Goal: Task Accomplishment & Management: Manage account settings

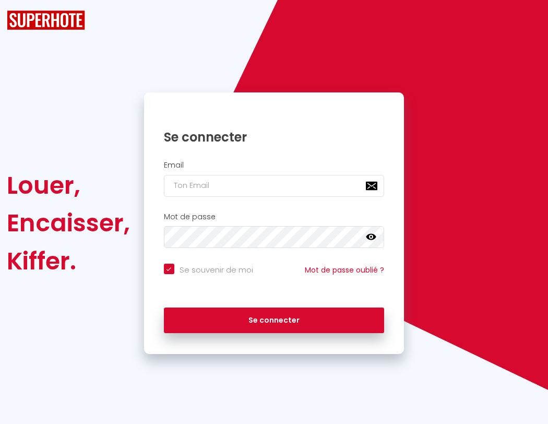
checkbox input "true"
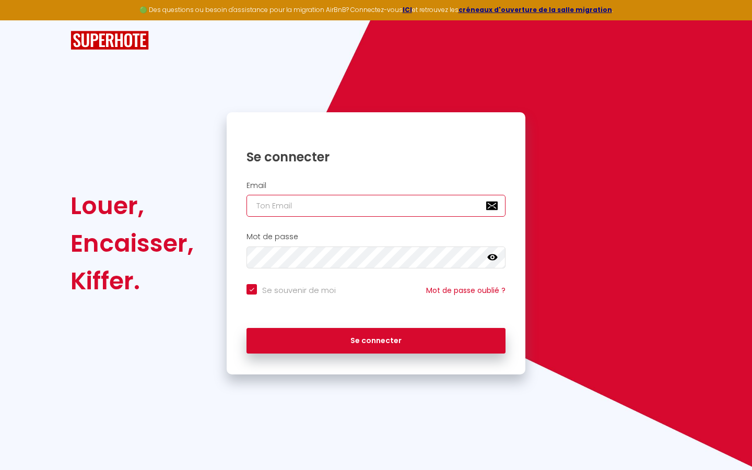
type input "l"
checkbox input "true"
type input "le"
checkbox input "true"
type input "les"
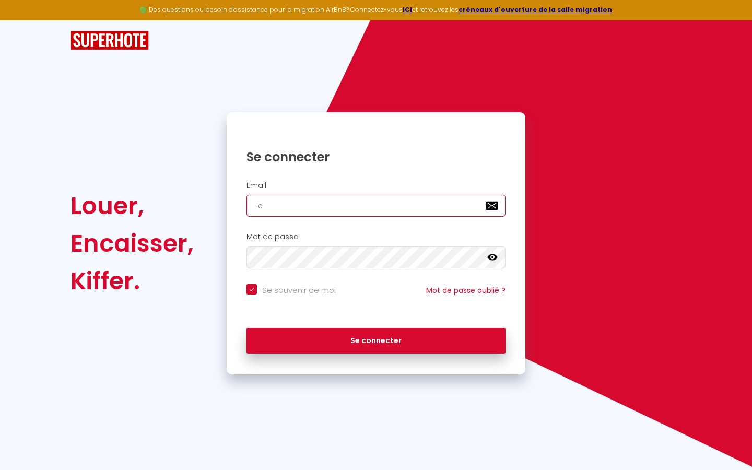
checkbox input "true"
type input "lesp"
checkbox input "true"
type input "lespa"
checkbox input "true"
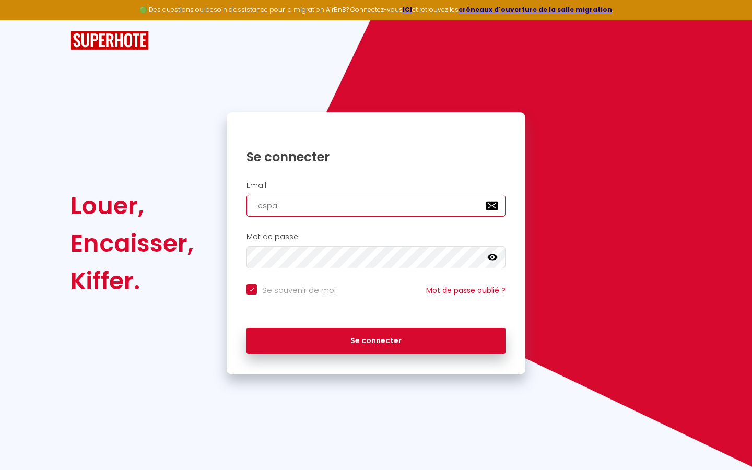
type input "lespac"
checkbox input "true"
type input "lespace"
checkbox input "true"
type input "lespaced"
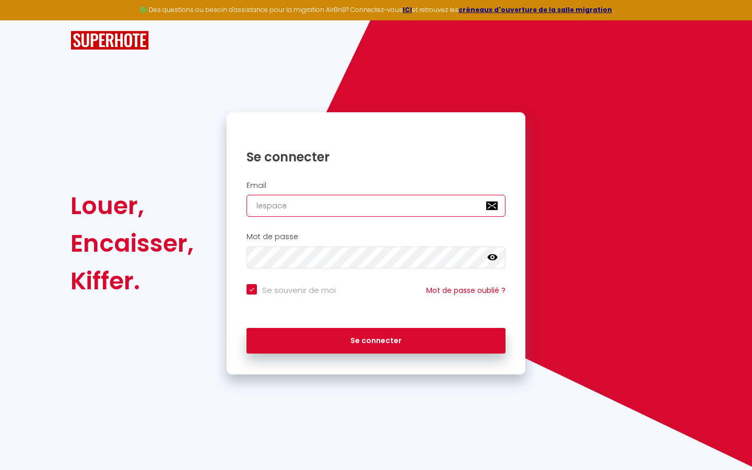
checkbox input "true"
type input "lespacede"
checkbox input "true"
type input "lespacedet"
checkbox input "true"
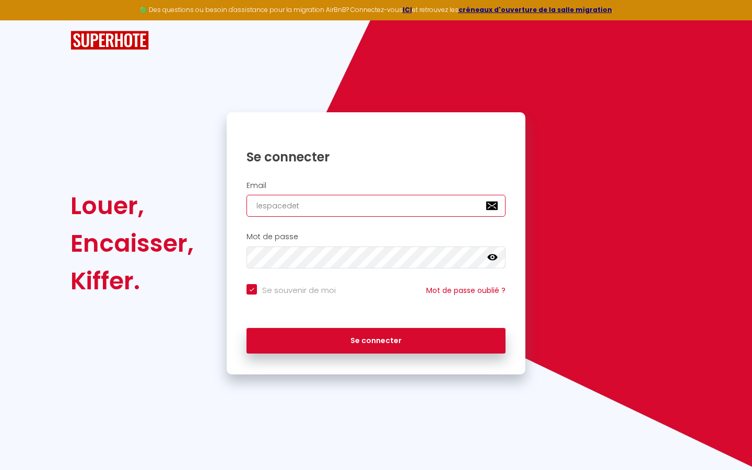
type input "lespacedete"
checkbox input "true"
type input "lespacedeten"
checkbox input "true"
type input "lespacedetent"
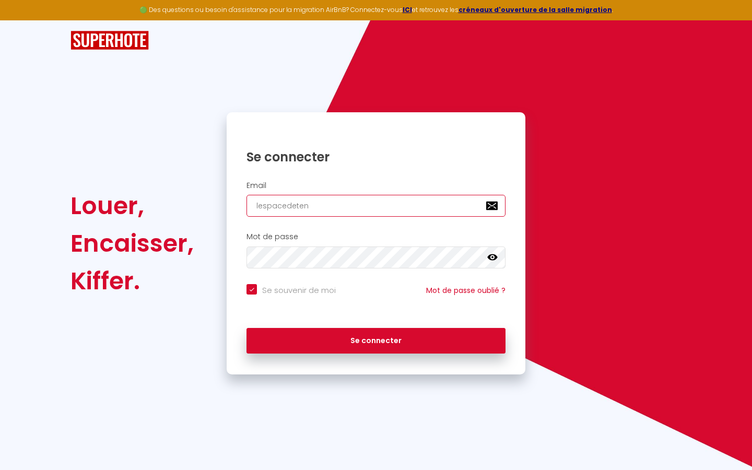
checkbox input "true"
type input "lespacedetente"
checkbox input "true"
type input "lespacedetente@"
checkbox input "true"
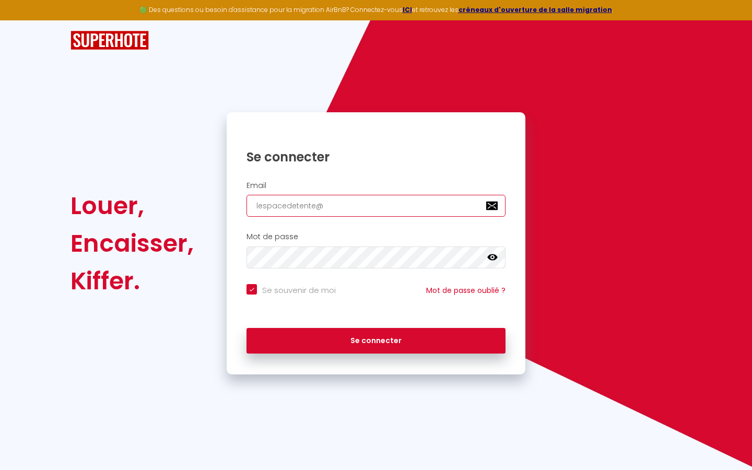
type input "lespacedetente@g"
checkbox input "true"
type input "lespacedetente@gm"
checkbox input "true"
type input "lespacedetente@gma"
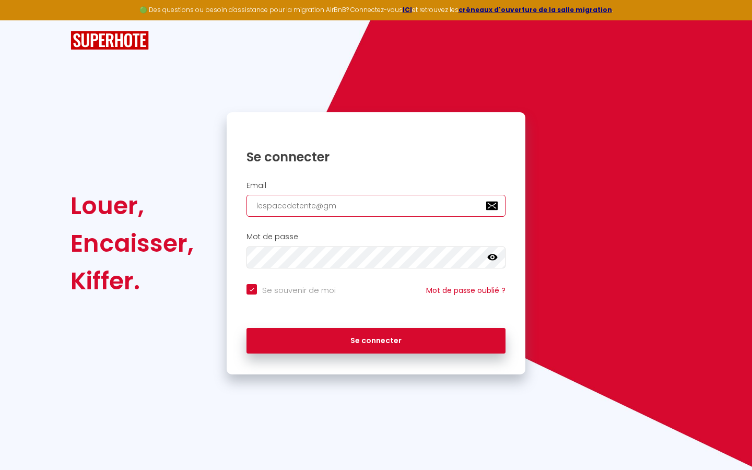
checkbox input "true"
type input "lespacedetente@gmai"
checkbox input "true"
type input "[EMAIL_ADDRESS]"
checkbox input "true"
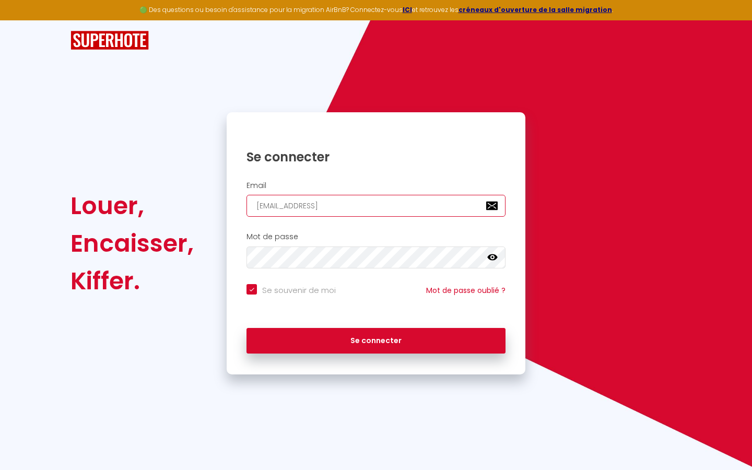
type input "[EMAIL_ADDRESS]."
checkbox input "true"
type input "lespacedetente@gmail.c"
checkbox input "true"
type input "[EMAIL_ADDRESS][DOMAIN_NAME]"
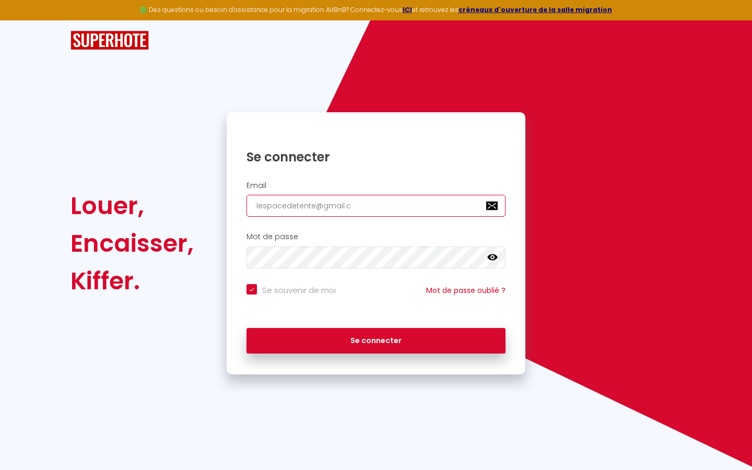
checkbox input "true"
type input "[EMAIL_ADDRESS][DOMAIN_NAME]"
checkbox input "true"
